Goal: Use online tool/utility: Utilize a website feature to perform a specific function

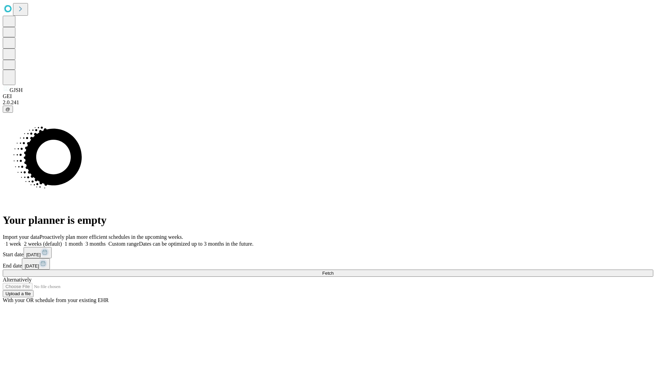
click at [83, 241] on label "1 month" at bounding box center [72, 244] width 21 height 6
click at [333, 271] on span "Fetch" at bounding box center [327, 273] width 11 height 5
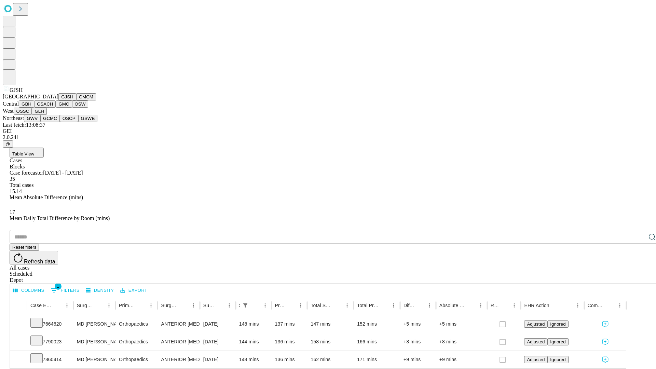
click at [76, 100] on button "GMCM" at bounding box center [86, 96] width 20 height 7
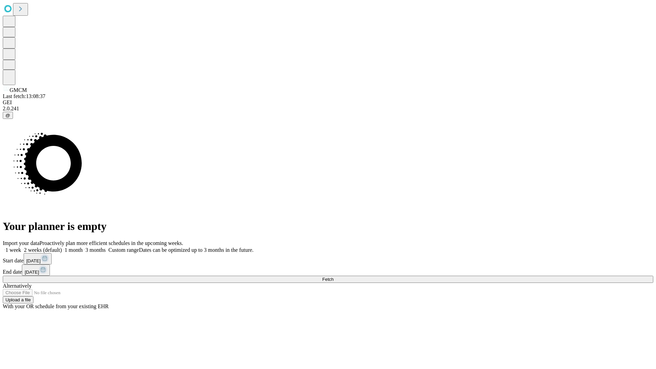
click at [83, 247] on label "1 month" at bounding box center [72, 250] width 21 height 6
click at [333, 277] on span "Fetch" at bounding box center [327, 279] width 11 height 5
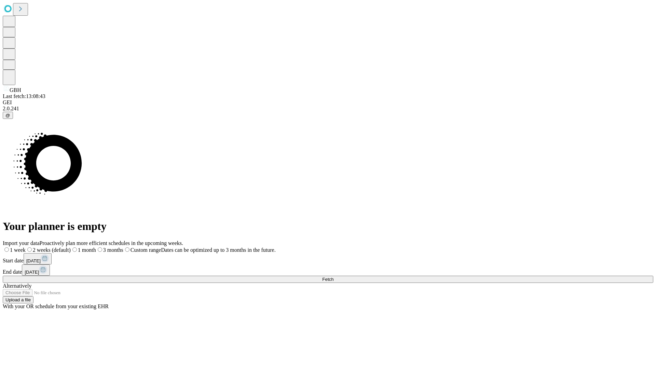
click at [96, 247] on label "1 month" at bounding box center [83, 250] width 25 height 6
click at [333, 277] on span "Fetch" at bounding box center [327, 279] width 11 height 5
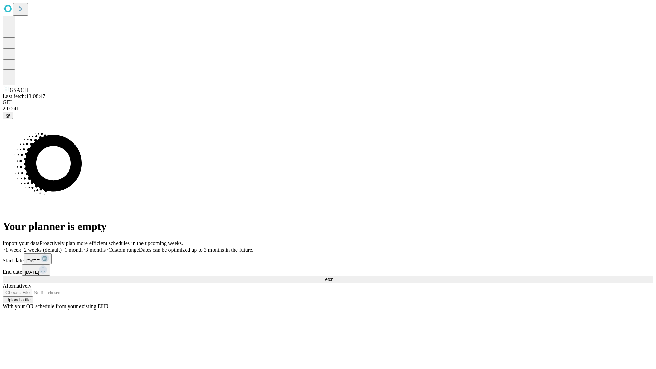
click at [83, 247] on label "1 month" at bounding box center [72, 250] width 21 height 6
click at [333, 277] on span "Fetch" at bounding box center [327, 279] width 11 height 5
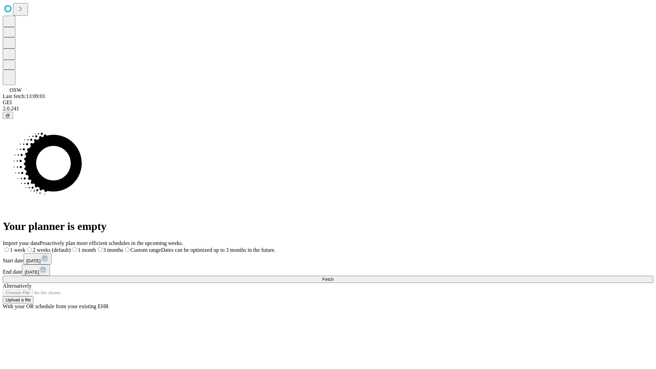
click at [96, 247] on label "1 month" at bounding box center [83, 250] width 25 height 6
click at [333, 277] on span "Fetch" at bounding box center [327, 279] width 11 height 5
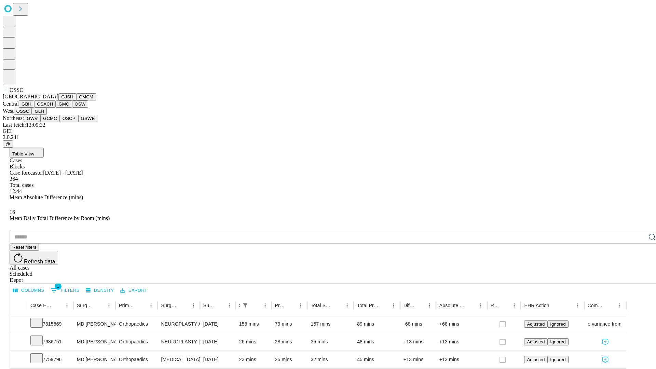
click at [46, 115] on button "GLH" at bounding box center [39, 111] width 15 height 7
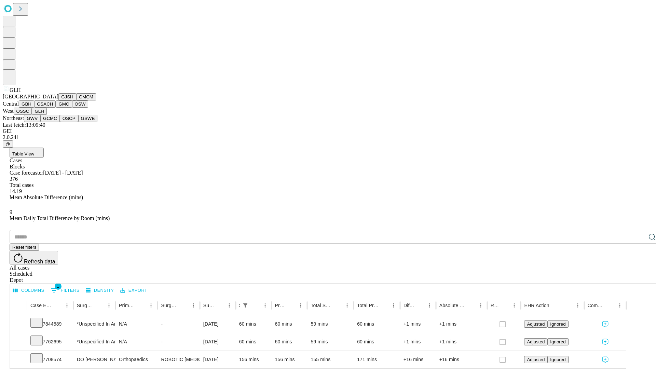
click at [40, 122] on button "GWV" at bounding box center [32, 118] width 16 height 7
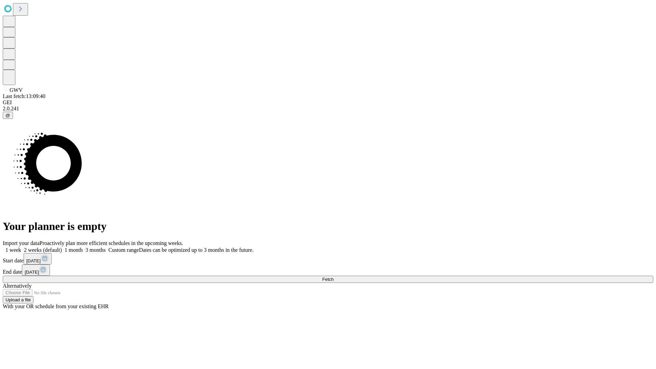
click at [83, 247] on label "1 month" at bounding box center [72, 250] width 21 height 6
click at [333, 277] on span "Fetch" at bounding box center [327, 279] width 11 height 5
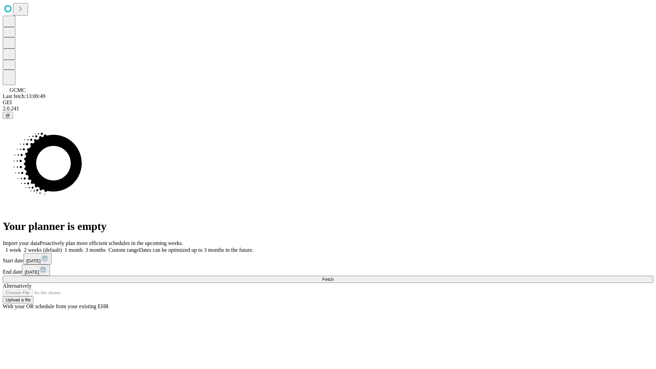
click at [83, 247] on label "1 month" at bounding box center [72, 250] width 21 height 6
click at [333, 277] on span "Fetch" at bounding box center [327, 279] width 11 height 5
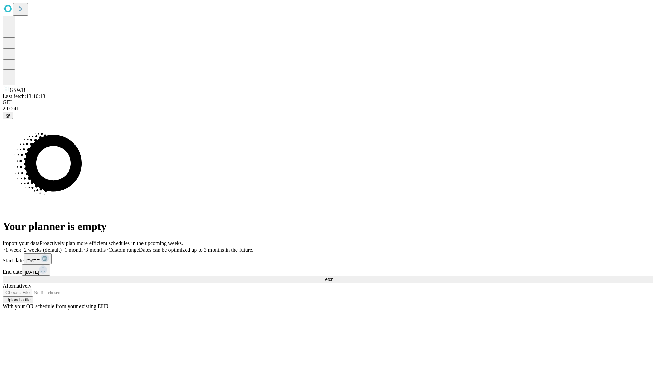
click at [83, 247] on label "1 month" at bounding box center [72, 250] width 21 height 6
click at [333, 277] on span "Fetch" at bounding box center [327, 279] width 11 height 5
